Goal: Find specific page/section: Find specific page/section

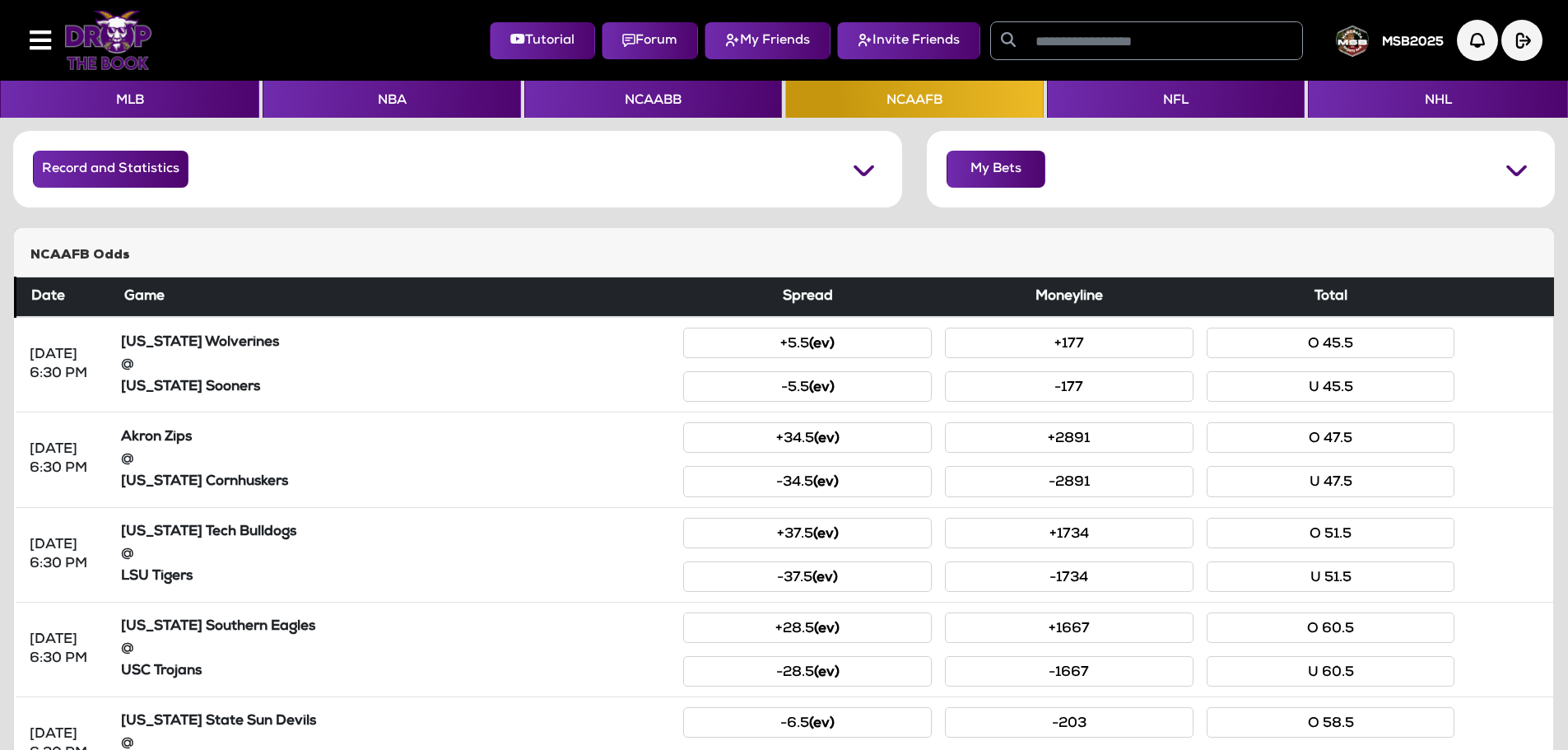
scroll to position [141, 0]
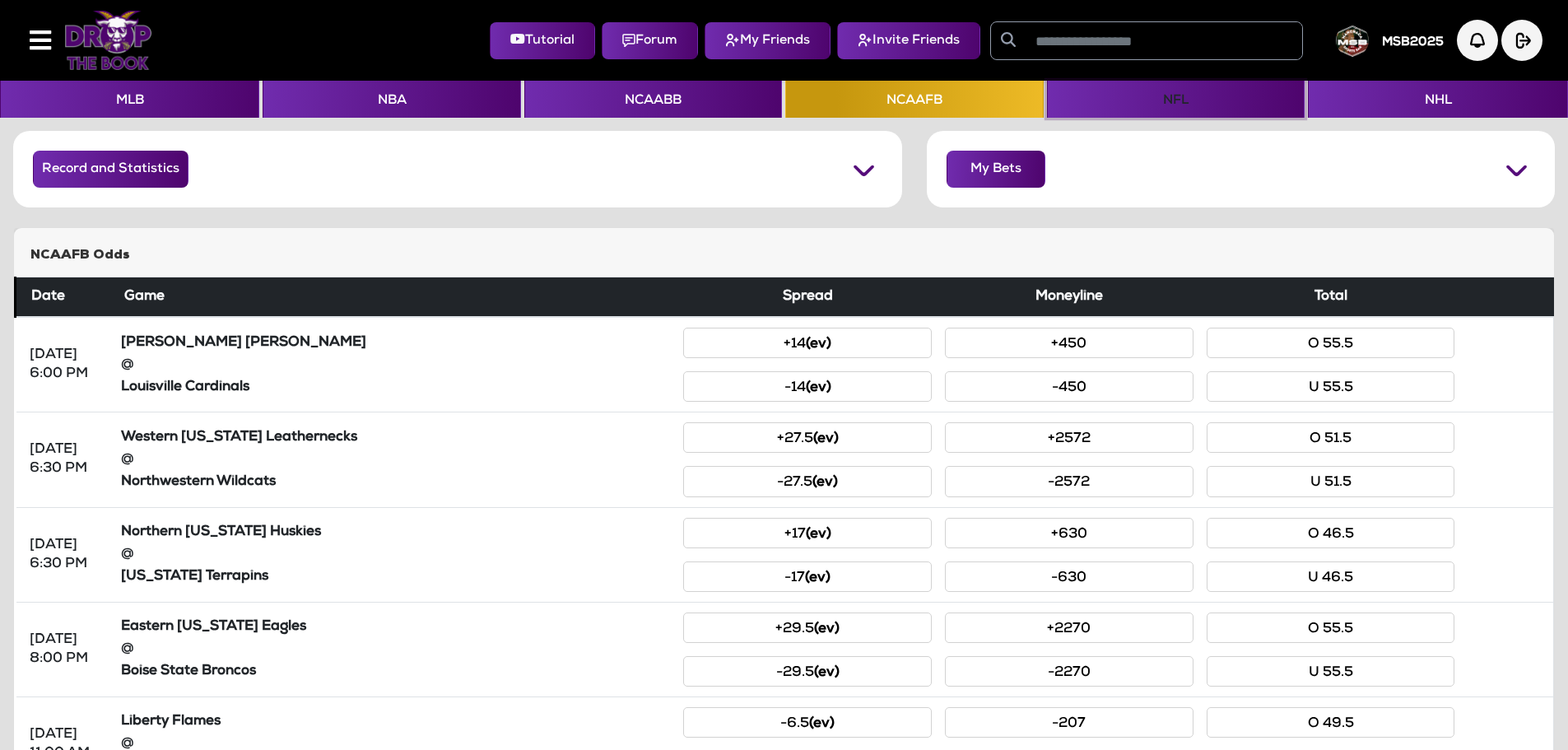
click at [1131, 108] on button "NFL" at bounding box center [1175, 99] width 257 height 37
